Goal: Task Accomplishment & Management: Manage account settings

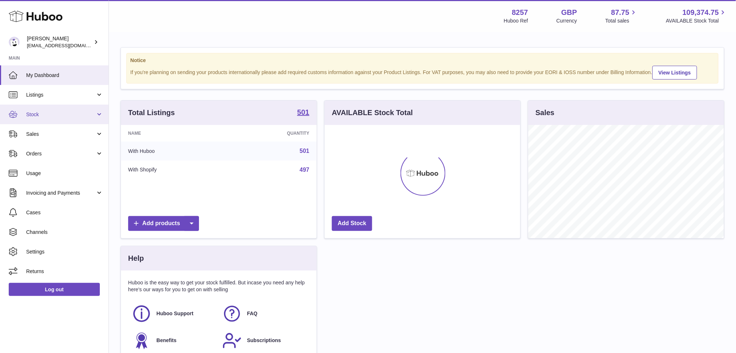
scroll to position [113, 196]
click at [63, 116] on span "Stock" at bounding box center [60, 114] width 69 height 7
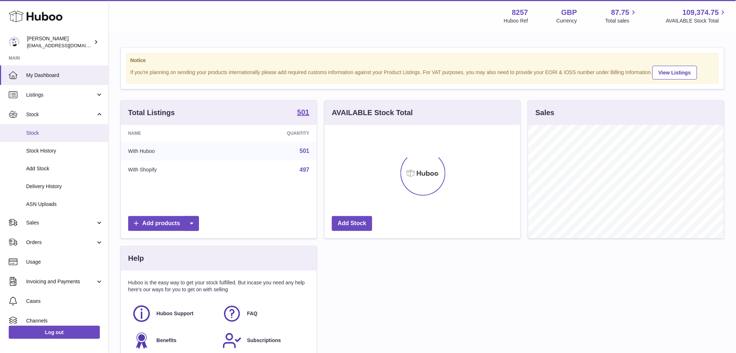
click at [64, 136] on link "Stock" at bounding box center [54, 133] width 109 height 18
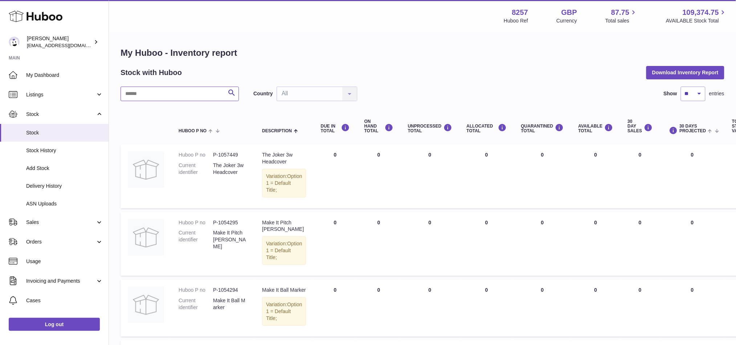
click at [179, 91] on input "text" at bounding box center [179, 94] width 118 height 15
type input "**********"
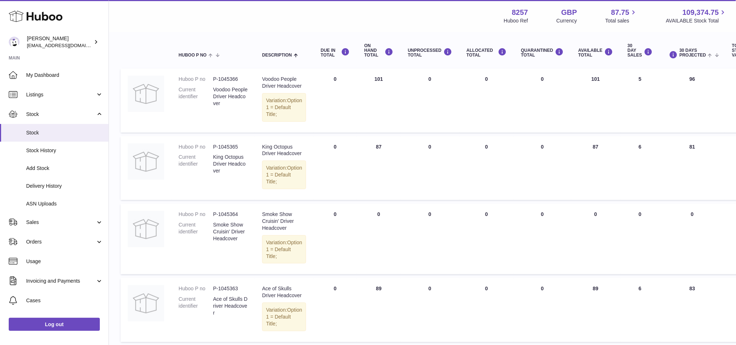
scroll to position [70, 0]
